Goal: Entertainment & Leisure: Consume media (video, audio)

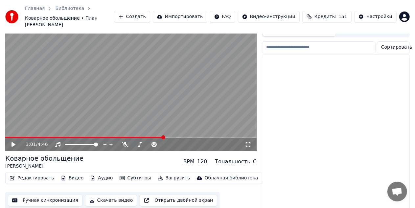
scroll to position [296, 0]
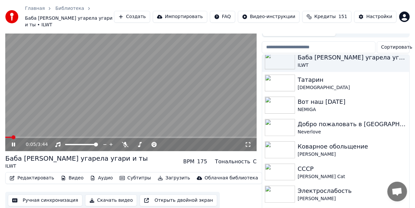
drag, startPoint x: 166, startPoint y: 101, endPoint x: 169, endPoint y: 89, distance: 12.8
click at [169, 89] on video at bounding box center [130, 80] width 251 height 141
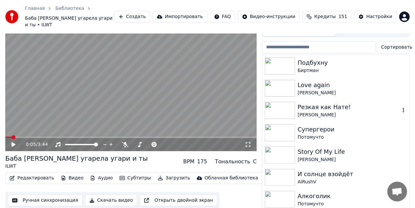
scroll to position [33, 0]
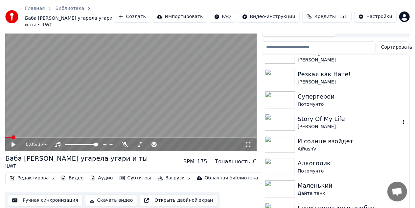
click at [307, 114] on div "Story Of My Life" at bounding box center [349, 118] width 103 height 9
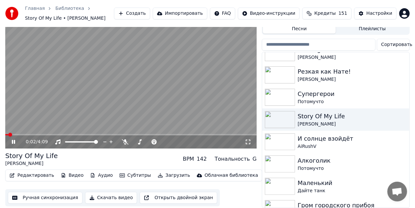
click at [248, 139] on icon at bounding box center [248, 141] width 7 height 5
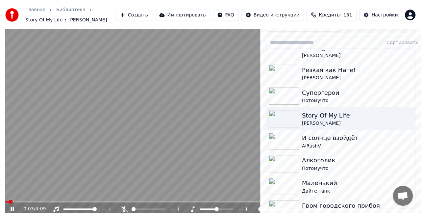
scroll to position [12, 0]
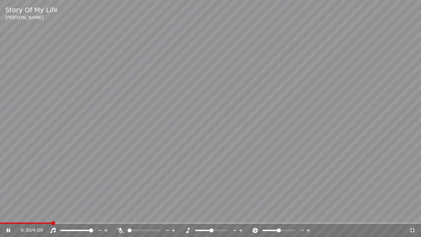
click at [294, 78] on video at bounding box center [210, 118] width 421 height 237
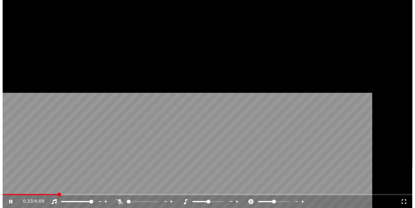
scroll to position [24, 0]
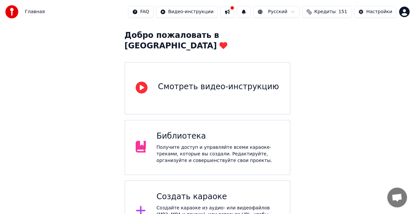
scroll to position [66, 0]
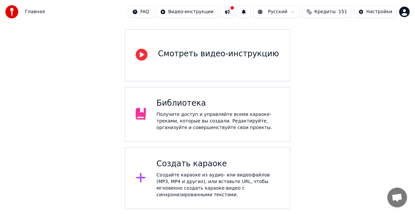
click at [219, 111] on div "Получите доступ и управляйте всеми караоке-треками, которые вы создали. Редакти…" at bounding box center [217, 121] width 123 height 20
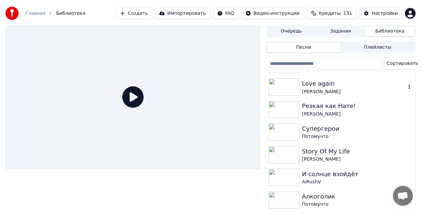
scroll to position [33, 0]
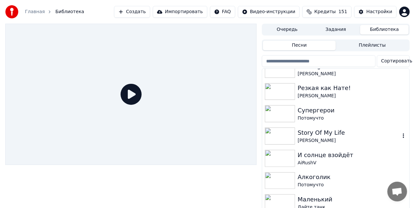
click at [294, 133] on img at bounding box center [280, 136] width 30 height 17
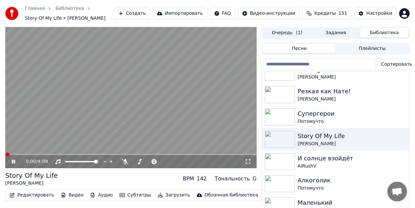
click at [249, 161] on icon at bounding box center [248, 161] width 7 height 5
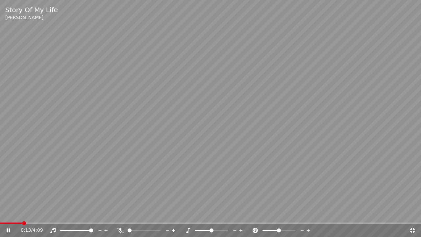
click at [244, 112] on video at bounding box center [210, 118] width 421 height 237
click at [412, 213] on icon at bounding box center [412, 229] width 7 height 5
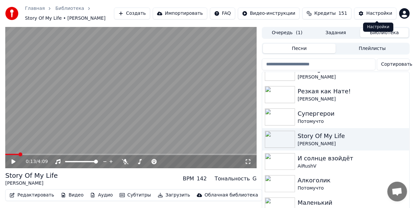
click at [363, 19] on button "Настройки" at bounding box center [375, 14] width 42 height 12
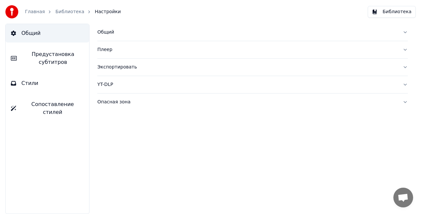
click at [98, 47] on div "Плеер" at bounding box center [247, 49] width 300 height 7
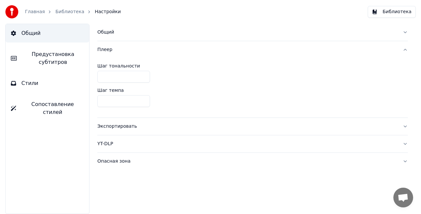
click at [102, 32] on div "Общий" at bounding box center [247, 32] width 300 height 7
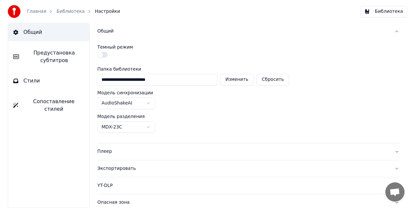
scroll to position [2, 0]
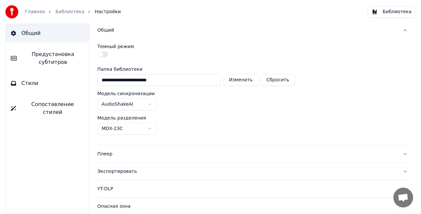
click at [26, 10] on link "Главная" at bounding box center [35, 12] width 20 height 7
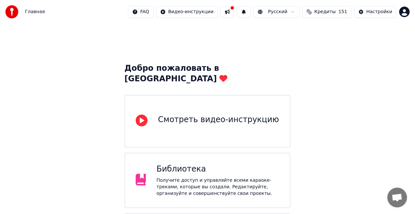
click at [251, 177] on div "Получите доступ и управляйте всеми караоке-треками, которые вы создали. Редакти…" at bounding box center [217, 187] width 123 height 20
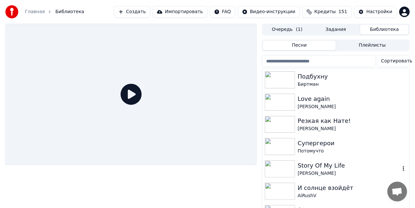
scroll to position [33, 0]
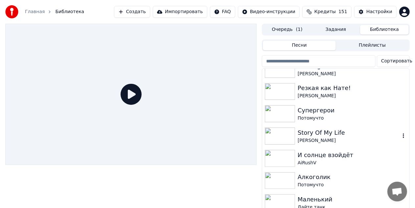
click at [316, 135] on div "Story Of My Life" at bounding box center [349, 132] width 103 height 9
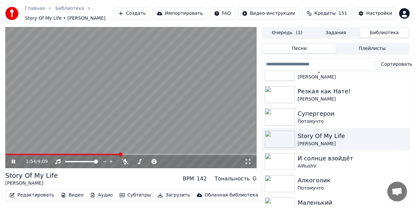
click at [248, 161] on icon at bounding box center [248, 161] width 7 height 5
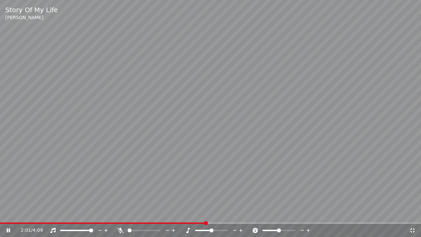
click at [413, 213] on icon at bounding box center [412, 230] width 5 height 5
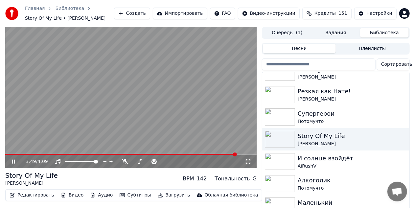
click at [162, 115] on video at bounding box center [130, 97] width 251 height 141
click at [302, 158] on div "И солнце взойдёт" at bounding box center [349, 158] width 103 height 9
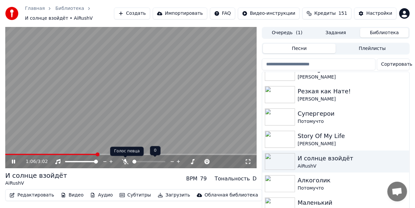
click at [125, 161] on icon at bounding box center [125, 161] width 7 height 5
click at [125, 161] on icon at bounding box center [126, 161] width 4 height 5
click at [121, 117] on video at bounding box center [130, 97] width 251 height 141
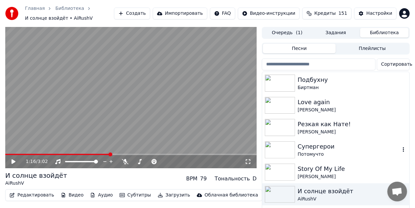
click at [303, 145] on div "Супергерои" at bounding box center [349, 146] width 103 height 9
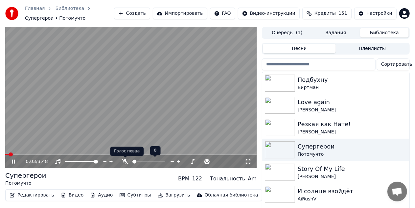
click at [122, 162] on icon at bounding box center [125, 161] width 7 height 5
click at [126, 162] on icon at bounding box center [126, 161] width 4 height 5
click at [127, 162] on icon at bounding box center [125, 161] width 7 height 5
click at [122, 160] on icon at bounding box center [125, 161] width 7 height 5
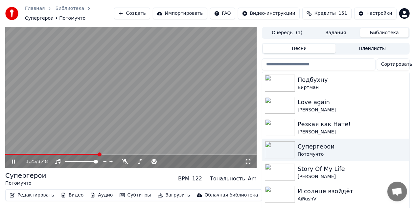
click at [126, 125] on video at bounding box center [130, 97] width 251 height 141
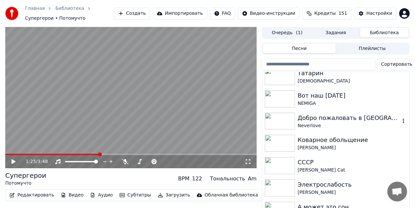
scroll to position [329, 0]
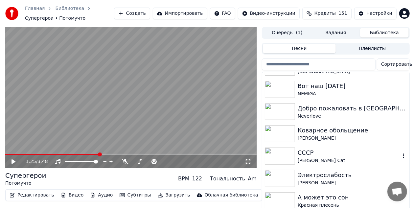
click at [300, 151] on div "СССР" at bounding box center [349, 152] width 103 height 9
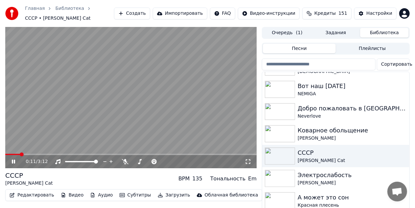
click at [52, 124] on video at bounding box center [130, 97] width 251 height 141
click at [300, 148] on div "СССР" at bounding box center [349, 152] width 103 height 9
click at [300, 153] on div "СССР" at bounding box center [349, 152] width 103 height 9
click at [6, 154] on span at bounding box center [5, 154] width 1 height 1
click at [5, 153] on span at bounding box center [7, 155] width 4 height 4
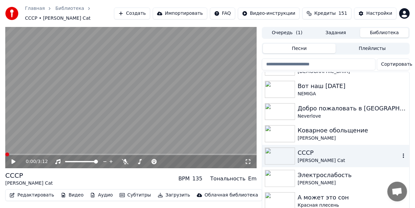
click at [302, 148] on div "СССР" at bounding box center [349, 152] width 103 height 9
click at [295, 133] on img at bounding box center [280, 133] width 30 height 17
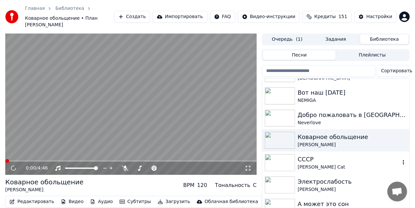
click at [299, 155] on div "СССР" at bounding box center [349, 159] width 103 height 9
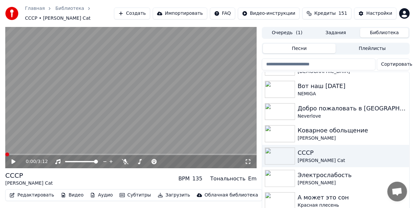
click at [13, 159] on icon at bounding box center [14, 161] width 4 height 5
click at [122, 158] on div "0:42 / 3:12" at bounding box center [135, 161] width 219 height 7
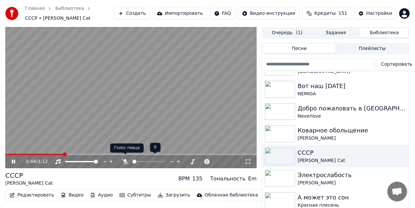
click at [123, 159] on icon at bounding box center [125, 161] width 7 height 5
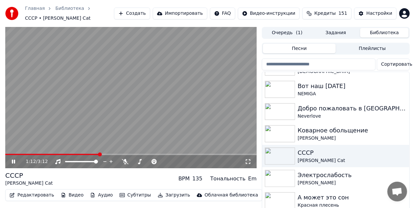
click at [119, 99] on video at bounding box center [130, 97] width 251 height 141
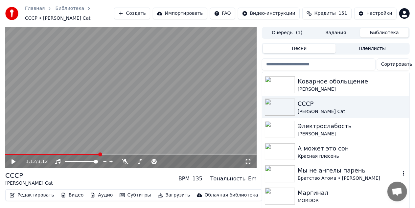
scroll to position [394, 0]
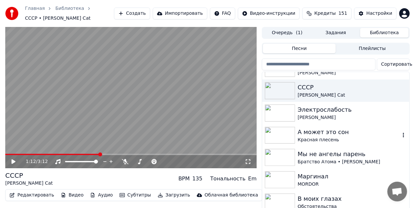
click at [319, 129] on div "А может это сон" at bounding box center [349, 132] width 103 height 9
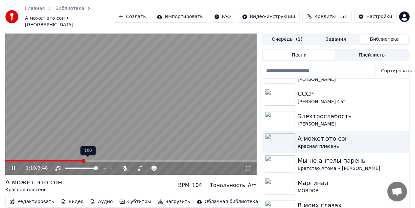
drag, startPoint x: 75, startPoint y: 161, endPoint x: 66, endPoint y: 182, distance: 23.0
click at [71, 169] on div "1:10 / 3:48 А может это сон Красная плесень BPM 104 Тональность Am Редактироват…" at bounding box center [130, 134] width 251 height 201
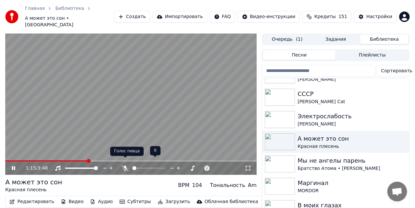
click at [126, 166] on icon at bounding box center [125, 168] width 7 height 5
click at [126, 166] on icon at bounding box center [126, 168] width 4 height 5
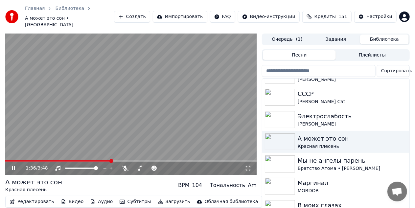
click at [139, 114] on video at bounding box center [130, 104] width 251 height 141
click at [284, 155] on img at bounding box center [280, 163] width 30 height 17
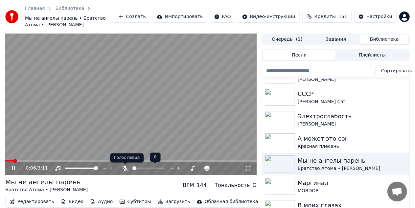
click at [125, 168] on icon at bounding box center [125, 168] width 7 height 5
click at [123, 169] on icon at bounding box center [125, 168] width 7 height 5
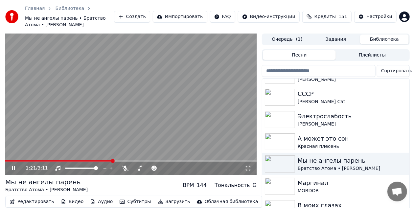
click at [125, 143] on video at bounding box center [130, 104] width 251 height 141
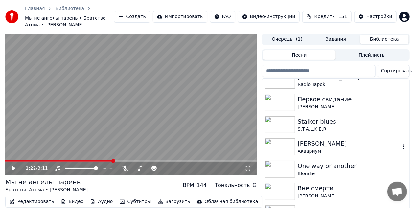
scroll to position [625, 0]
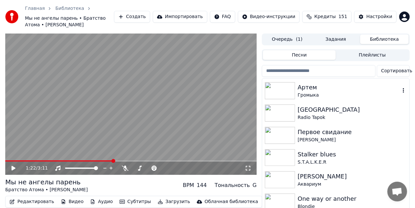
click at [300, 93] on div "Громыка" at bounding box center [349, 95] width 103 height 7
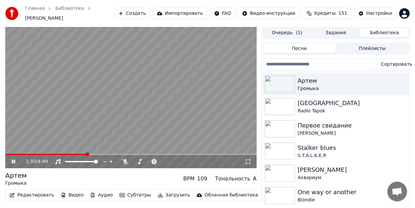
click at [181, 146] on video at bounding box center [130, 97] width 251 height 141
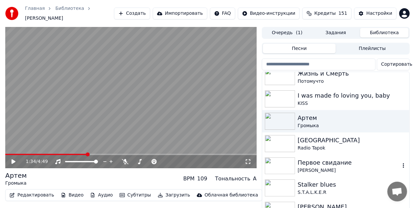
scroll to position [559, 0]
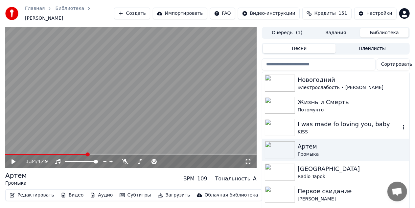
click at [278, 128] on img at bounding box center [280, 127] width 30 height 17
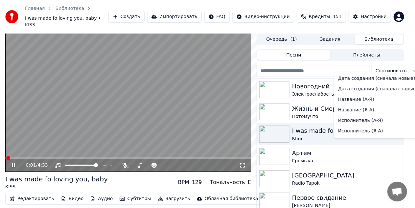
click at [397, 66] on html "Главная Библиотека I was made fo loving you, baby • KISS Создать Импортировать …" at bounding box center [207, 104] width 415 height 208
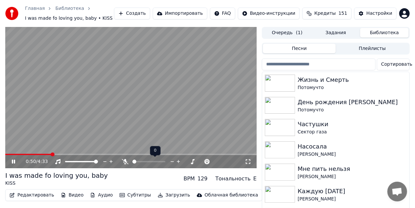
click at [125, 162] on icon at bounding box center [125, 161] width 7 height 5
click at [125, 162] on icon at bounding box center [126, 161] width 4 height 5
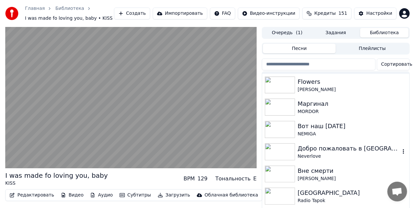
scroll to position [986, 0]
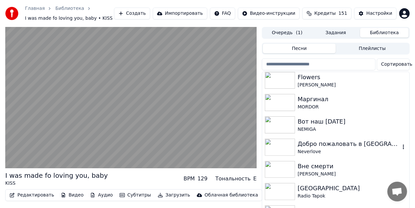
click at [288, 141] on img at bounding box center [280, 147] width 30 height 17
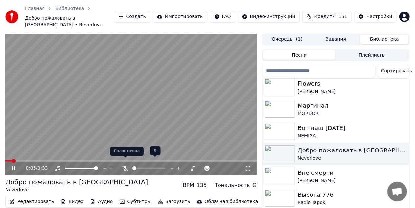
click at [125, 166] on icon at bounding box center [125, 168] width 7 height 5
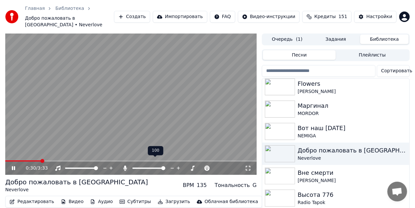
click at [125, 166] on icon at bounding box center [126, 168] width 4 height 5
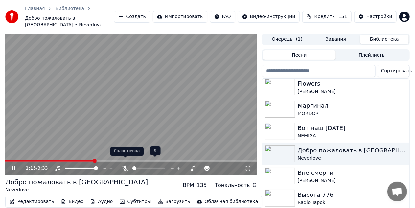
click at [125, 166] on icon at bounding box center [125, 168] width 7 height 5
click at [124, 166] on icon at bounding box center [125, 168] width 7 height 5
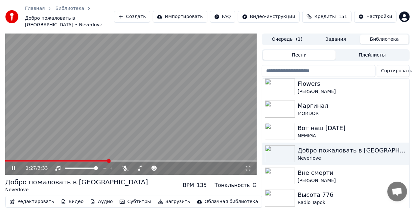
click at [144, 112] on video at bounding box center [130, 104] width 251 height 141
click at [279, 123] on img at bounding box center [280, 131] width 30 height 17
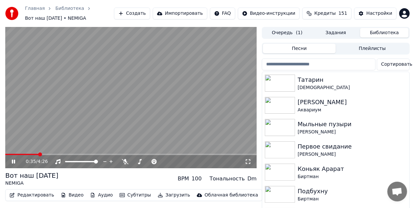
click at [195, 83] on video at bounding box center [130, 97] width 251 height 141
click at [179, 97] on video at bounding box center [130, 97] width 251 height 141
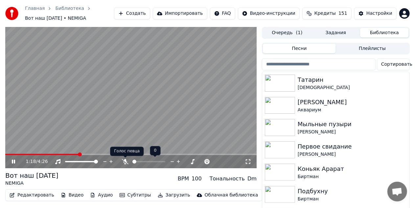
click at [124, 161] on icon at bounding box center [125, 161] width 7 height 5
click at [124, 161] on icon at bounding box center [126, 161] width 4 height 5
click at [155, 105] on video at bounding box center [130, 97] width 251 height 141
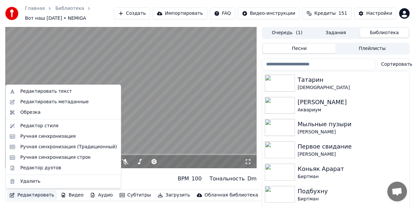
click at [27, 194] on button "Редактировать" at bounding box center [32, 195] width 50 height 9
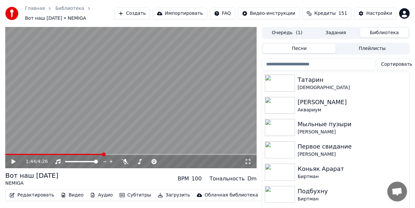
click at [123, 179] on div "Вот наш Новый год NEMIGA BPM 100 Тональность Dm" at bounding box center [130, 179] width 251 height 16
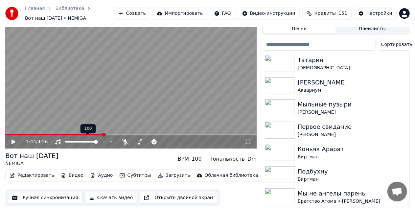
scroll to position [24, 0]
click at [50, 193] on button "Ручная синхронизация" at bounding box center [45, 198] width 75 height 12
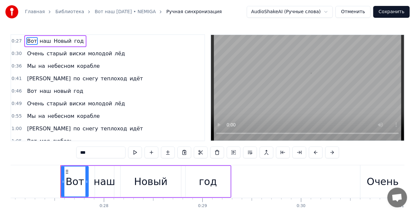
scroll to position [0, 2685]
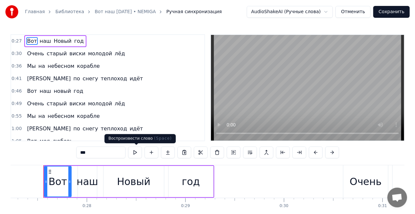
click at [136, 153] on button at bounding box center [135, 152] width 14 height 12
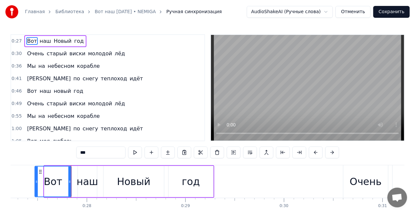
drag, startPoint x: 45, startPoint y: 179, endPoint x: 36, endPoint y: 182, distance: 10.1
click at [36, 182] on icon at bounding box center [36, 181] width 3 height 5
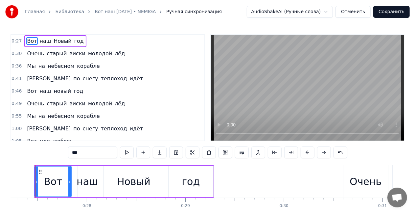
scroll to position [0, 2677]
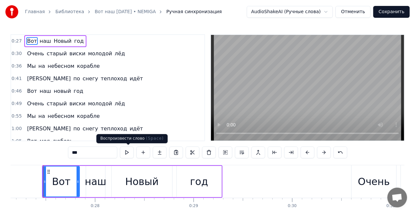
click at [126, 149] on button at bounding box center [127, 152] width 14 height 12
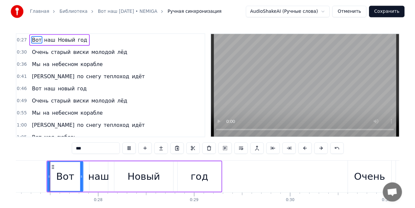
scroll to position [0, 2676]
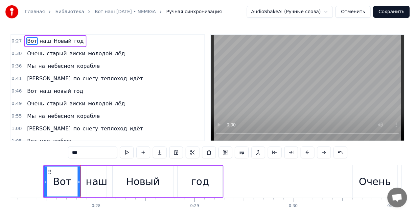
click at [102, 179] on div "наш" at bounding box center [96, 181] width 21 height 15
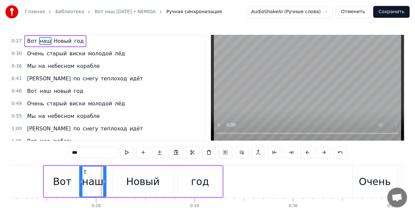
drag, startPoint x: 88, startPoint y: 179, endPoint x: 81, endPoint y: 179, distance: 7.6
click at [81, 179] on icon at bounding box center [81, 181] width 3 height 5
click at [127, 151] on button at bounding box center [127, 152] width 14 height 12
click at [126, 179] on div "Новый" at bounding box center [143, 181] width 60 height 31
type input "*****"
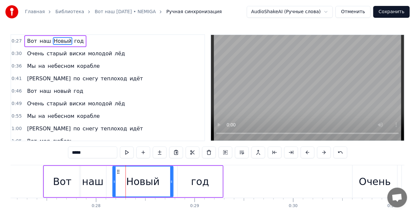
click at [131, 153] on button at bounding box center [127, 152] width 14 height 12
click at [395, 10] on button "Сохранить" at bounding box center [391, 12] width 36 height 12
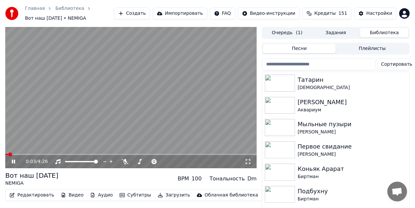
click at [216, 97] on video at bounding box center [130, 97] width 251 height 141
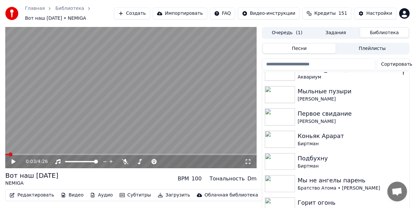
scroll to position [66, 0]
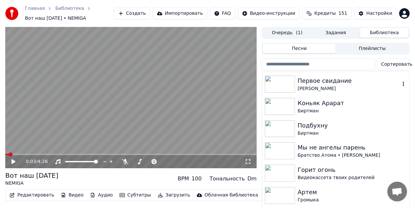
click at [327, 82] on div "Первое свидание" at bounding box center [349, 80] width 103 height 9
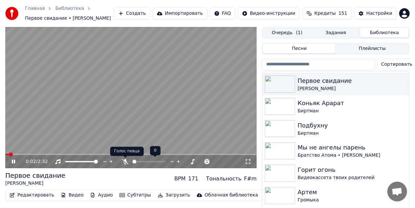
click at [123, 160] on icon at bounding box center [125, 161] width 7 height 5
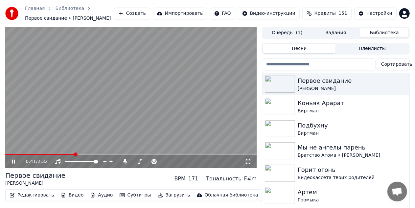
click at [200, 110] on video at bounding box center [130, 97] width 251 height 141
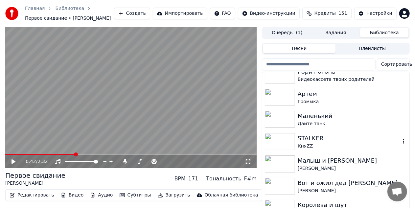
scroll to position [197, 0]
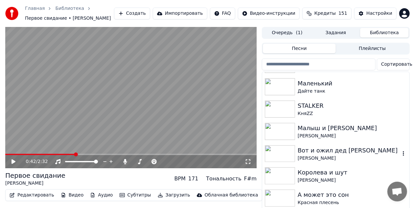
click at [320, 155] on div "Вот и ожил дед [PERSON_NAME]" at bounding box center [349, 150] width 103 height 9
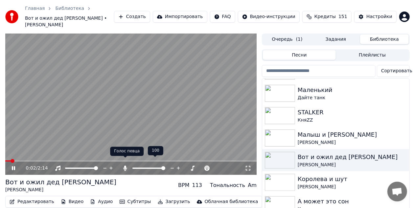
click at [124, 166] on icon at bounding box center [125, 168] width 7 height 5
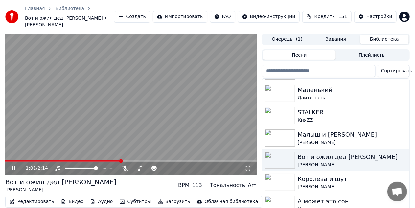
click at [126, 165] on div "1:01 / 2:14" at bounding box center [130, 168] width 251 height 13
click at [124, 166] on icon at bounding box center [125, 168] width 7 height 5
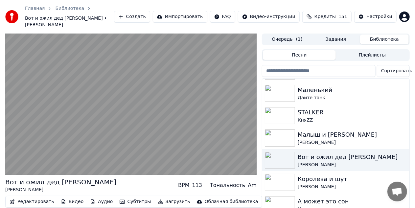
click at [148, 124] on video at bounding box center [130, 104] width 251 height 141
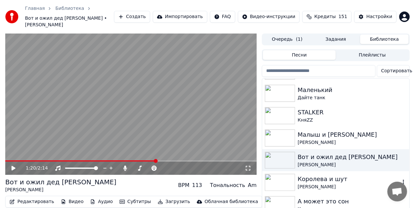
click at [302, 175] on div "Королева и шут" at bounding box center [349, 179] width 103 height 9
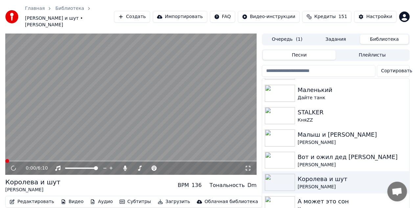
click at [137, 109] on video at bounding box center [130, 104] width 251 height 141
click at [137, 108] on video at bounding box center [130, 104] width 251 height 141
click at [292, 174] on img at bounding box center [280, 182] width 30 height 17
click at [294, 174] on img at bounding box center [280, 182] width 30 height 17
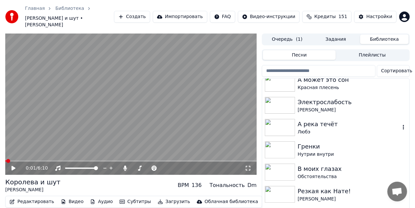
scroll to position [329, 0]
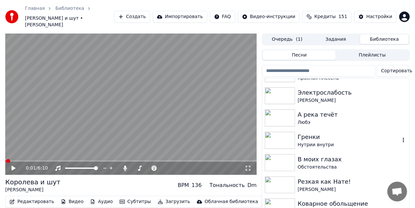
click at [302, 133] on div "Гренки" at bounding box center [349, 136] width 103 height 9
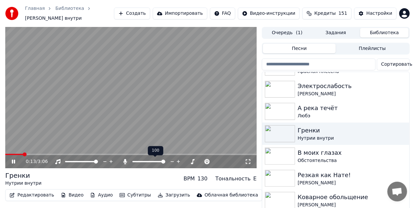
click at [125, 163] on icon at bounding box center [126, 161] width 4 height 5
click at [170, 121] on video at bounding box center [130, 97] width 251 height 141
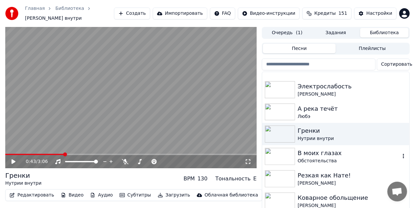
scroll to position [362, 0]
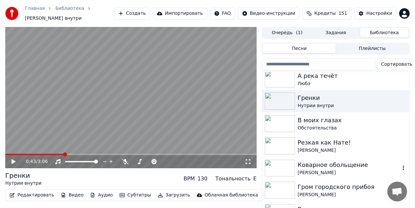
click at [322, 167] on div "Коварное обольщение" at bounding box center [349, 164] width 103 height 9
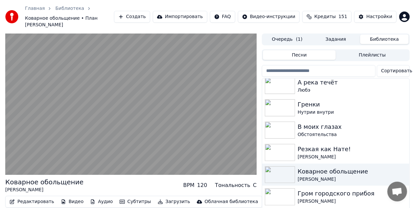
click at [116, 178] on div "Коварное обольщение План Ломоносова BPM 120 Тональность C" at bounding box center [130, 186] width 251 height 16
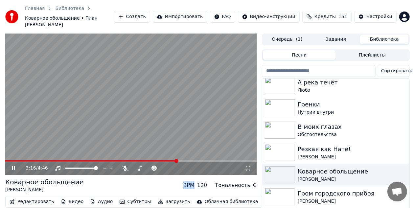
click at [138, 133] on video at bounding box center [130, 104] width 251 height 141
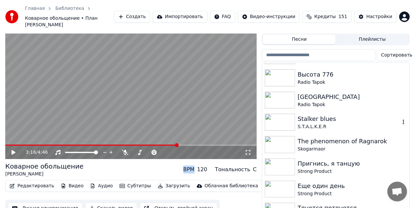
scroll to position [24, 0]
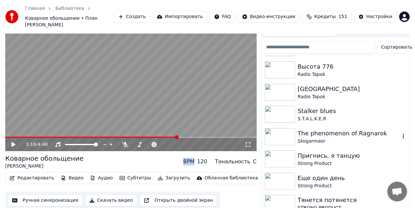
click at [309, 129] on div "The phenomenon of Ragnarok" at bounding box center [349, 133] width 103 height 9
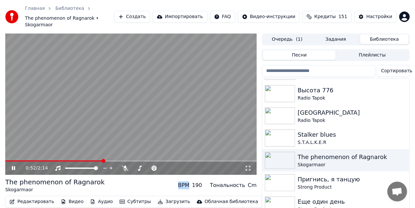
click at [216, 95] on video at bounding box center [130, 104] width 251 height 141
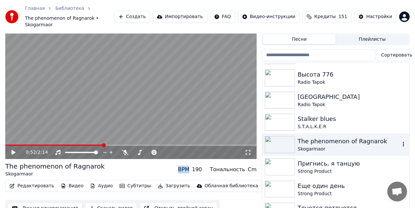
scroll to position [24, 0]
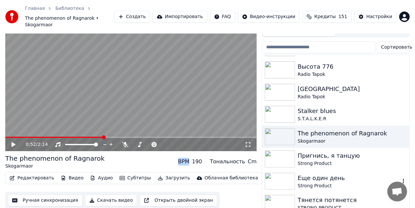
click at [304, 174] on div "Еще один день" at bounding box center [349, 178] width 103 height 9
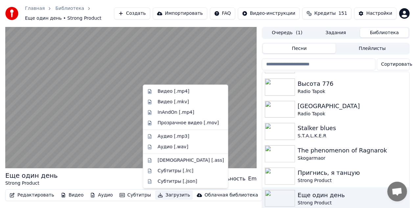
click at [161, 197] on button "Загрузить" at bounding box center [174, 195] width 38 height 9
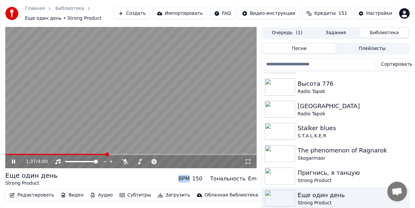
click at [133, 143] on video at bounding box center [130, 97] width 251 height 141
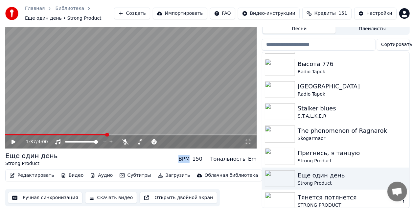
click at [303, 193] on div "Тянется потянется" at bounding box center [349, 197] width 103 height 9
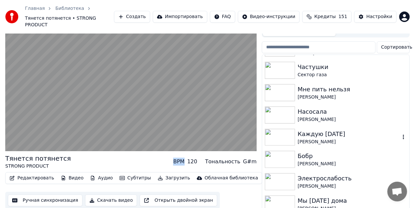
scroll to position [598, 0]
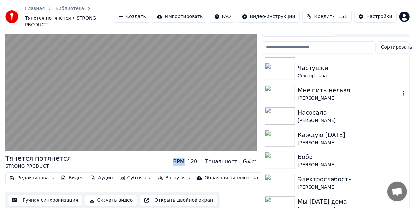
click at [342, 86] on div "Мне пить нельзя" at bounding box center [349, 90] width 103 height 9
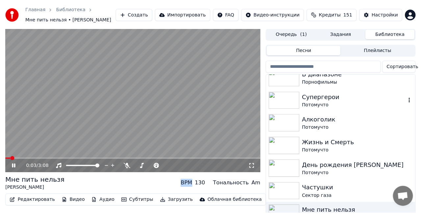
scroll to position [466, 0]
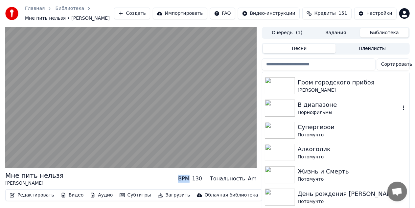
click at [302, 113] on div "Порнофильмы" at bounding box center [349, 112] width 103 height 7
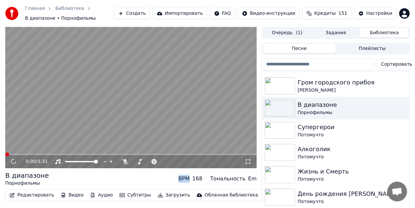
click at [189, 82] on video at bounding box center [130, 97] width 251 height 141
click at [198, 80] on video at bounding box center [130, 97] width 251 height 141
click at [381, 12] on div "Настройки" at bounding box center [380, 13] width 26 height 7
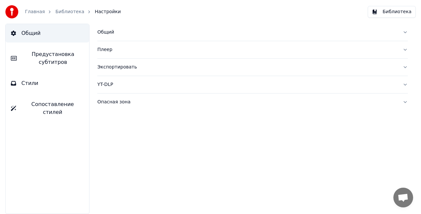
click at [105, 32] on div "Общий" at bounding box center [247, 32] width 300 height 7
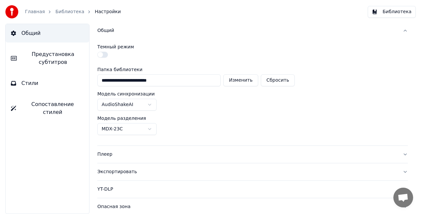
scroll to position [2, 0]
click at [112, 30] on div "Общий" at bounding box center [247, 30] width 300 height 7
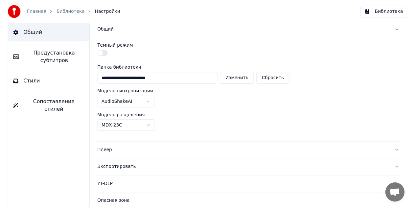
scroll to position [0, 0]
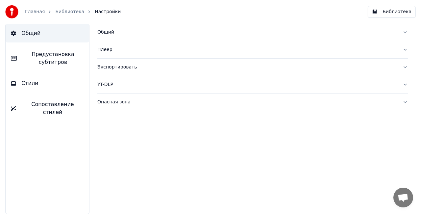
click at [110, 103] on div "Опасная зона" at bounding box center [247, 102] width 300 height 7
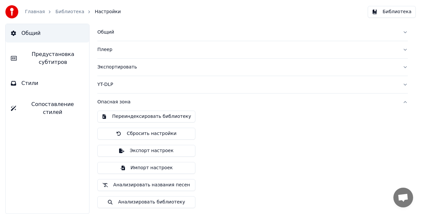
click at [161, 116] on button "Переиндексировать библиотеку" at bounding box center [146, 116] width 98 height 12
click at [59, 11] on link "Библиотека" at bounding box center [69, 12] width 29 height 7
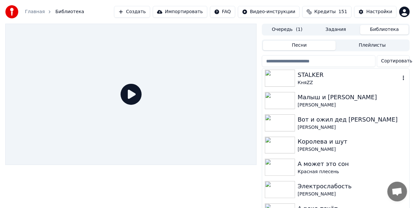
scroll to position [230, 0]
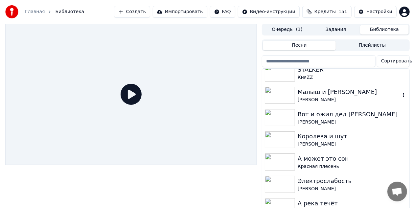
click at [329, 94] on div "Малыш и [PERSON_NAME]" at bounding box center [349, 91] width 103 height 9
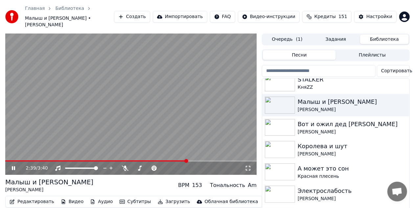
click at [239, 107] on video at bounding box center [130, 104] width 251 height 141
click at [320, 142] on div "Королева и шут" at bounding box center [349, 146] width 103 height 9
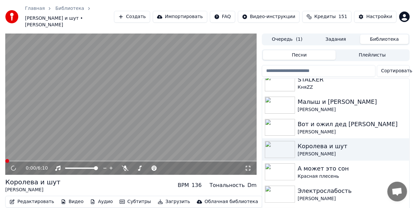
click at [109, 153] on video at bounding box center [130, 104] width 251 height 141
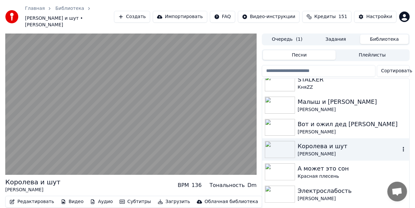
click at [322, 151] on div "[PERSON_NAME]" at bounding box center [349, 154] width 103 height 7
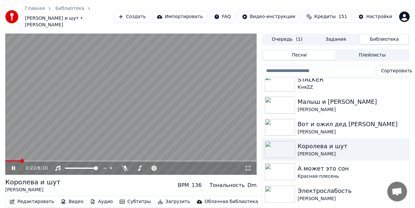
click at [216, 118] on video at bounding box center [130, 104] width 251 height 141
click at [273, 141] on img at bounding box center [280, 149] width 30 height 17
click at [305, 142] on div "Королева и шут" at bounding box center [349, 146] width 103 height 9
click at [307, 164] on div "А может это сон" at bounding box center [349, 168] width 103 height 9
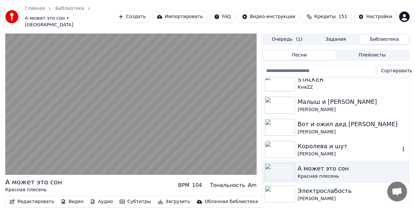
click at [315, 142] on div "Королева и шут" at bounding box center [349, 146] width 103 height 9
